Goal: Information Seeking & Learning: Understand process/instructions

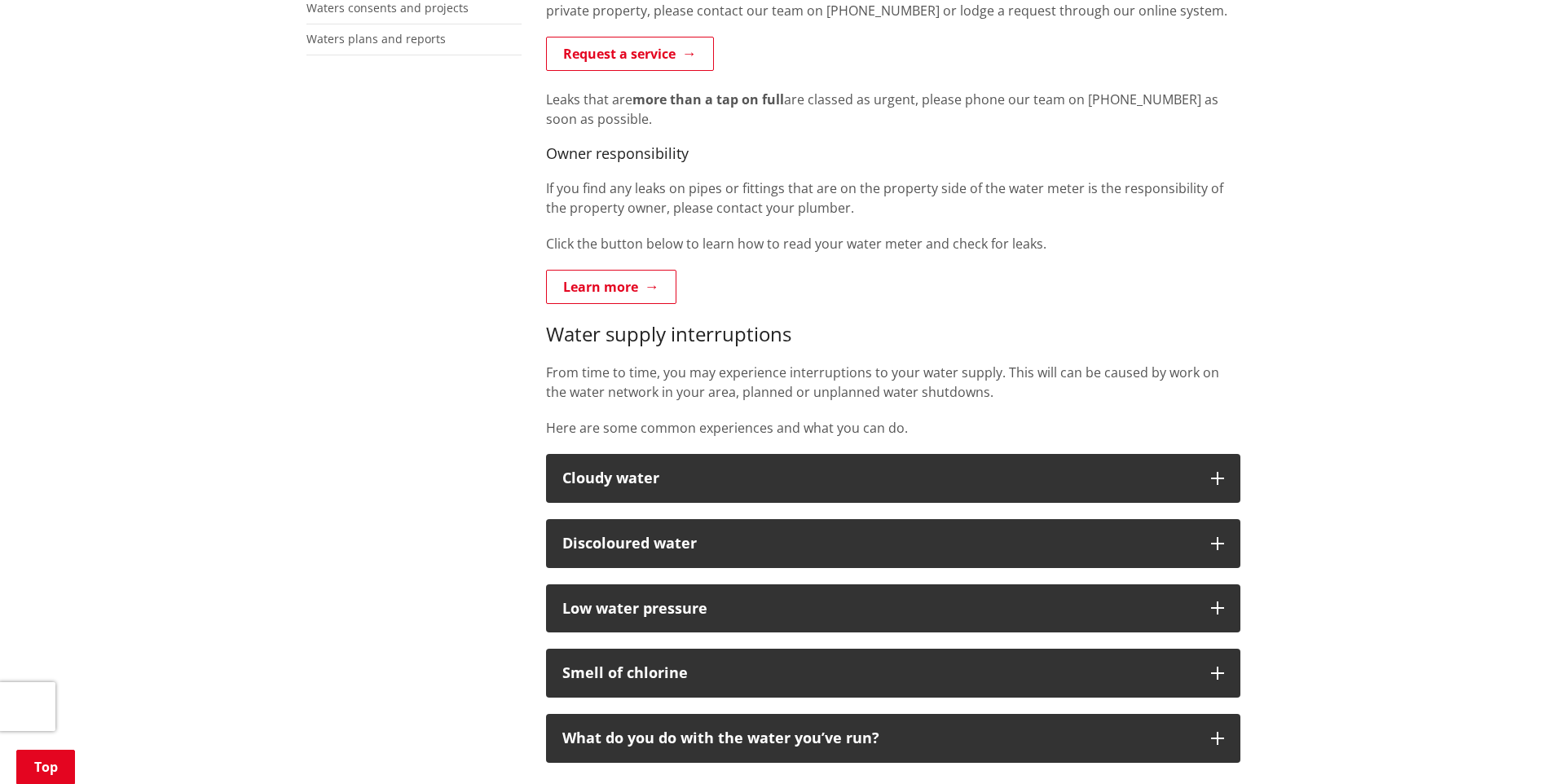
scroll to position [442, 0]
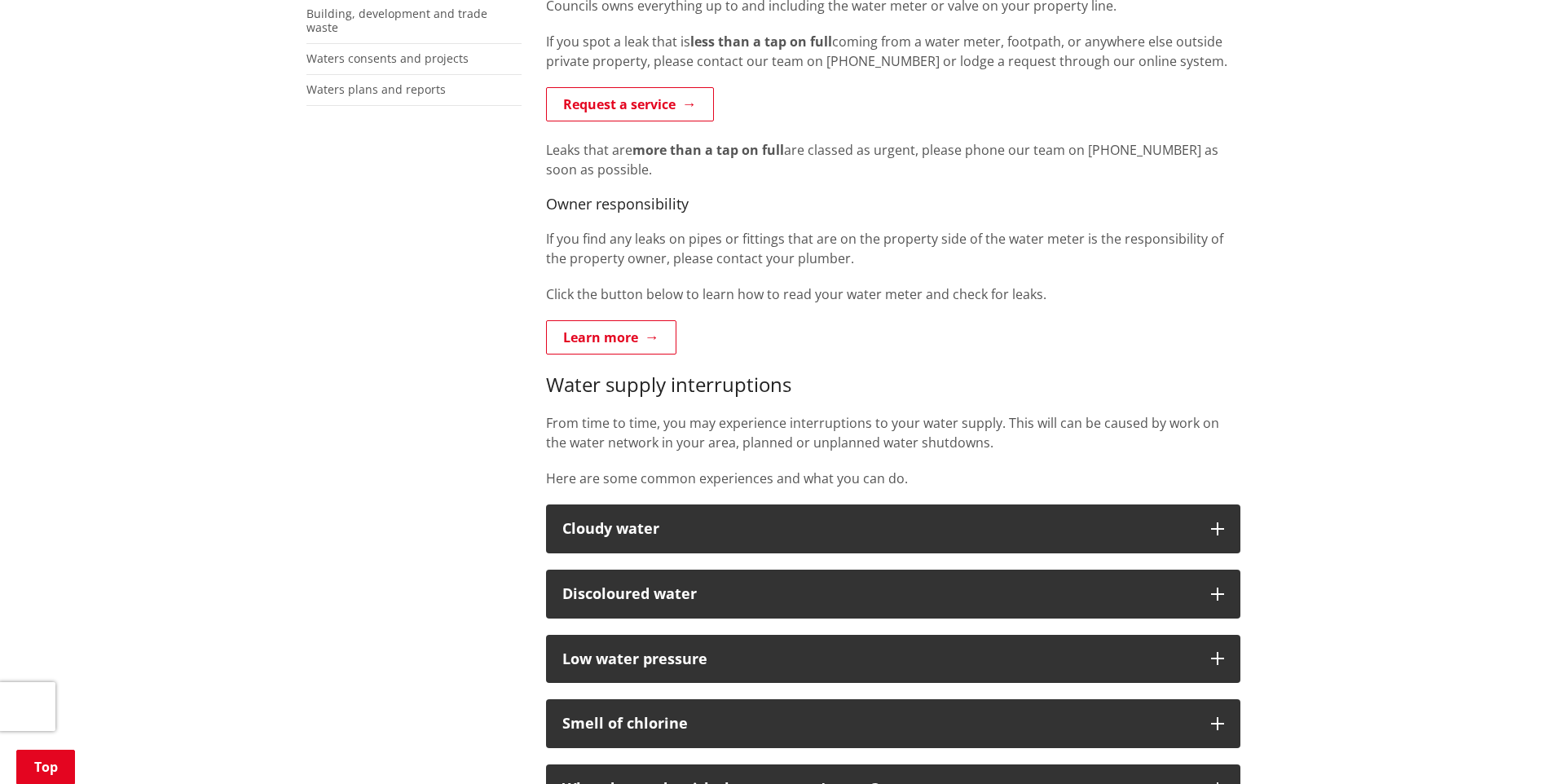
scroll to position [571, 0]
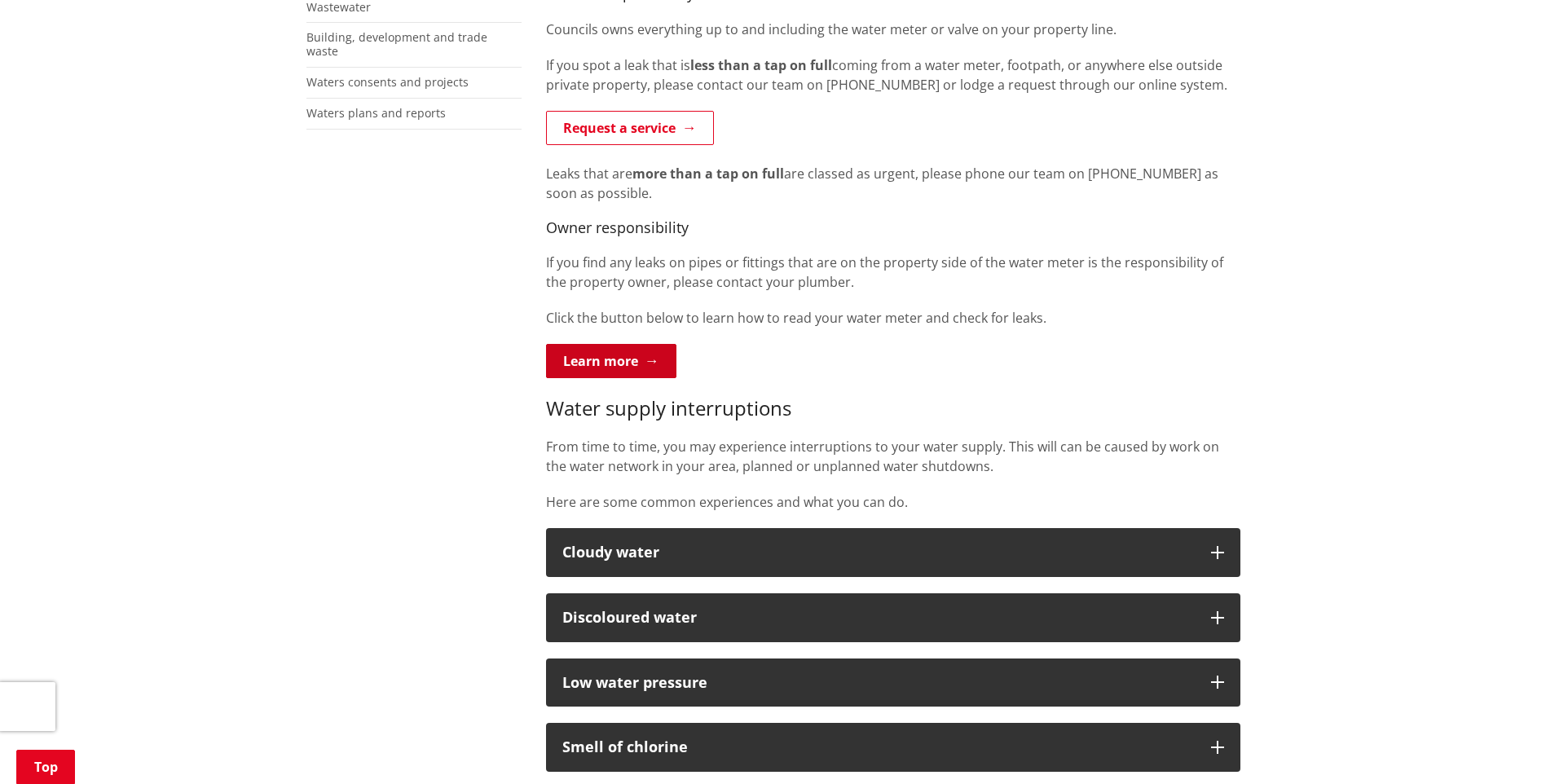
click at [662, 361] on link "Learn more" at bounding box center [611, 361] width 130 height 34
